Goal: Information Seeking & Learning: Compare options

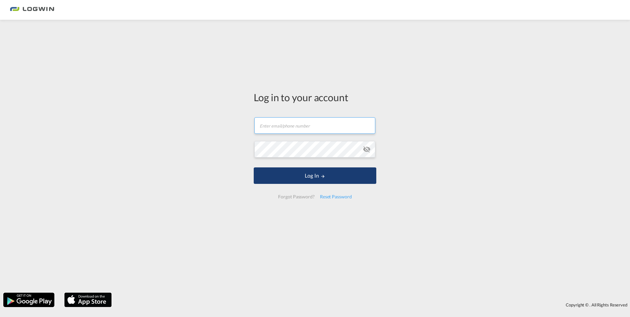
type input "[PERSON_NAME][EMAIL_ADDRESS][PERSON_NAME][DOMAIN_NAME]"
click at [302, 172] on button "Log In" at bounding box center [315, 175] width 123 height 16
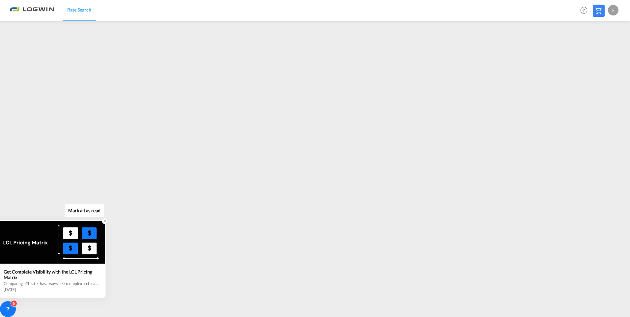
click at [105, 221] on icon at bounding box center [105, 221] width 5 height 5
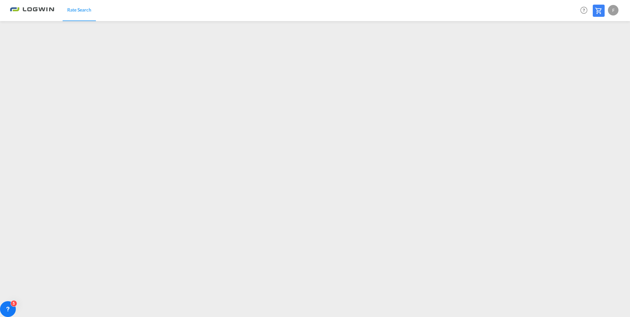
click at [612, 8] on div "F" at bounding box center [613, 10] width 11 height 11
click at [601, 49] on button "Logout" at bounding box center [605, 50] width 43 height 13
